Goal: Navigation & Orientation: Find specific page/section

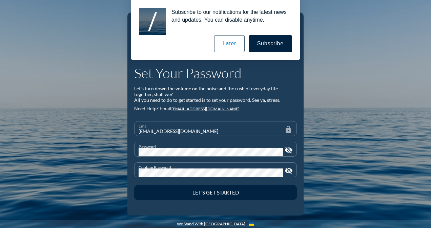
click at [184, 179] on div at bounding box center [215, 180] width 155 height 4
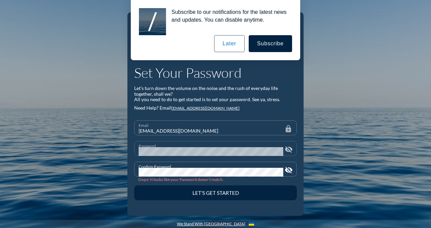
click at [287, 149] on icon "visibility_off" at bounding box center [289, 150] width 8 height 8
click at [289, 167] on icon "visibility_off" at bounding box center [289, 170] width 8 height 8
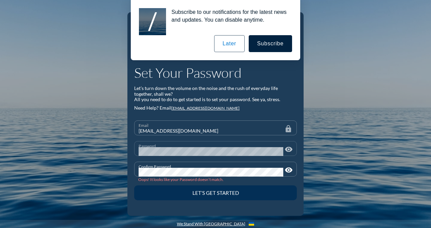
click at [214, 192] on div "Let’s Get Started" at bounding box center [215, 193] width 139 height 6
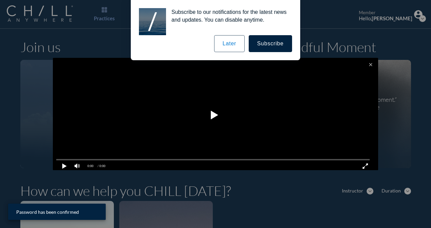
click at [231, 45] on button "Later" at bounding box center [229, 43] width 30 height 17
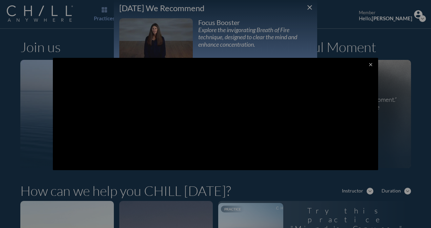
click at [308, 7] on div at bounding box center [215, 114] width 431 height 228
click at [309, 7] on div at bounding box center [215, 114] width 431 height 228
click at [368, 64] on icon "close" at bounding box center [370, 64] width 5 height 5
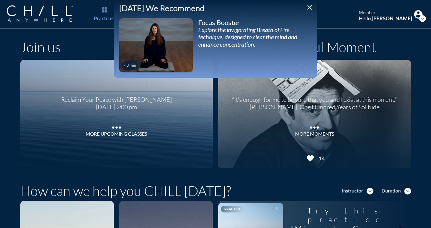
click at [310, 5] on icon "close" at bounding box center [310, 7] width 8 height 8
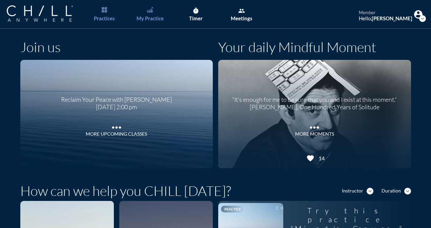
click at [148, 16] on div "My Practice" at bounding box center [150, 18] width 27 height 6
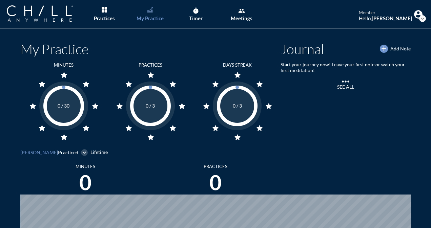
scroll to position [307, 426]
click at [195, 17] on div "Timer" at bounding box center [196, 18] width 14 height 6
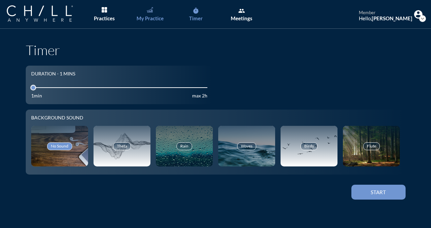
click at [147, 13] on link "My Practice" at bounding box center [150, 14] width 36 height 29
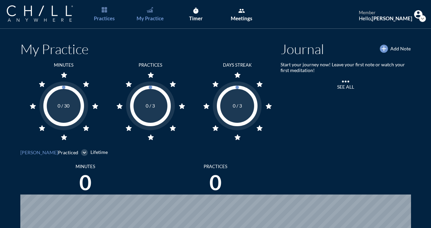
scroll to position [307, 426]
click at [106, 15] on link "Practices" at bounding box center [104, 14] width 36 height 29
